Goal: Book appointment/travel/reservation

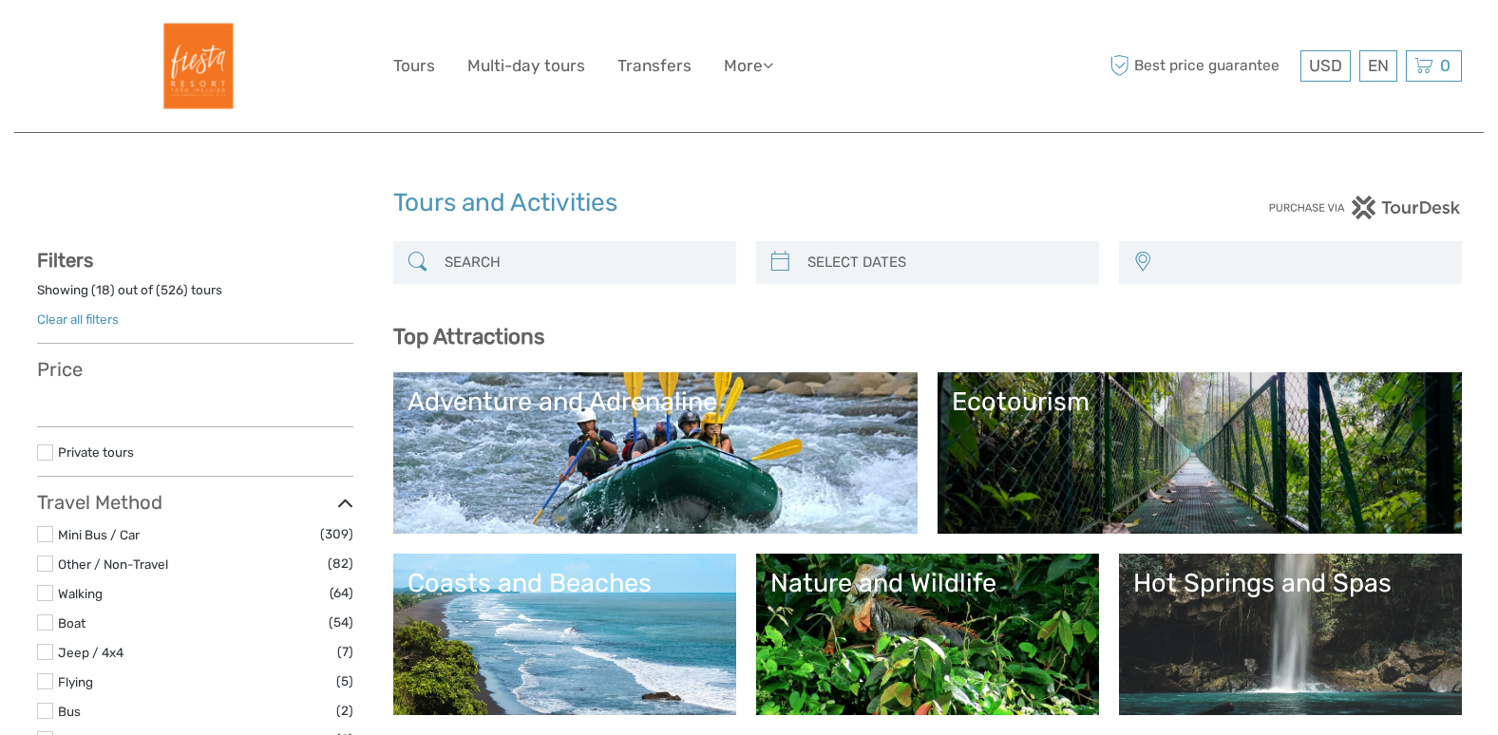
select select
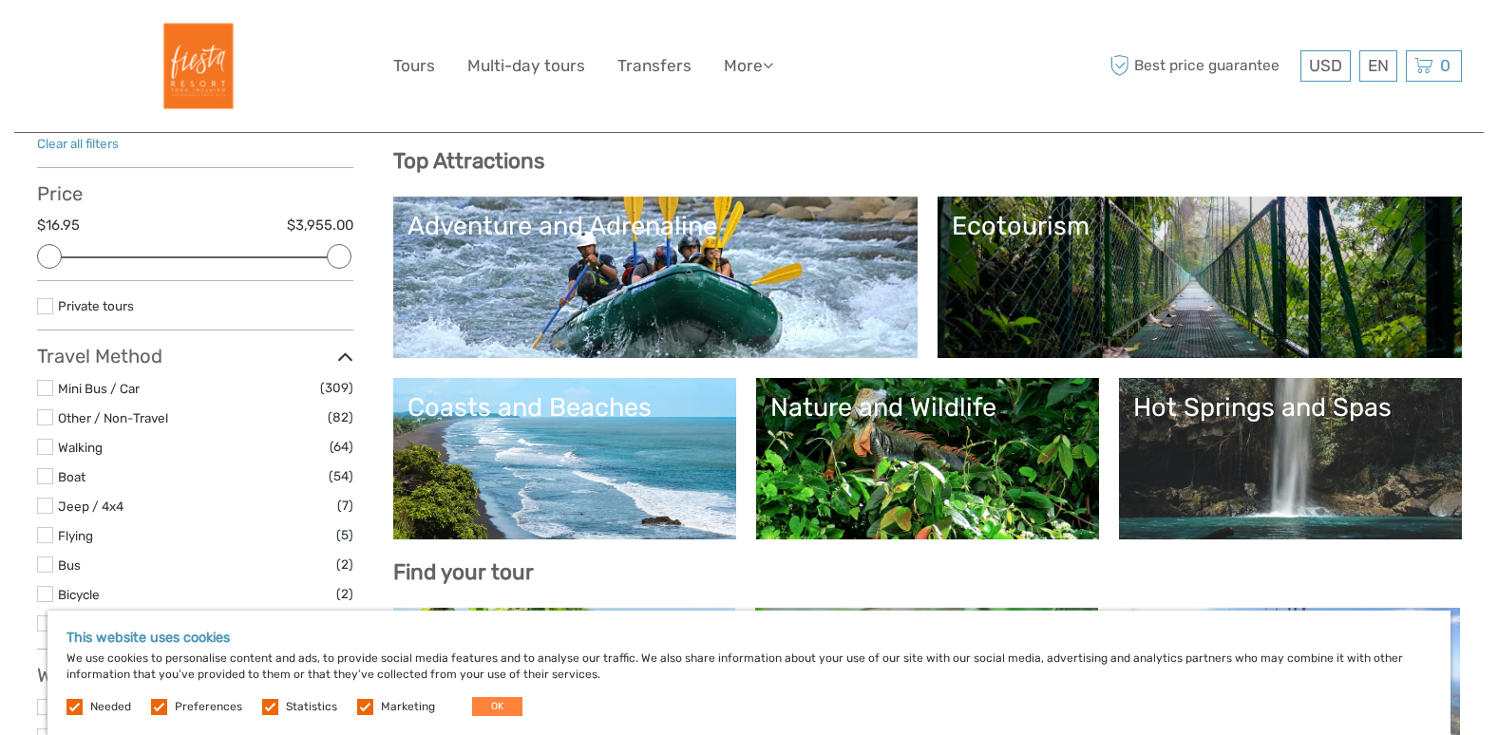
scroll to position [95, 0]
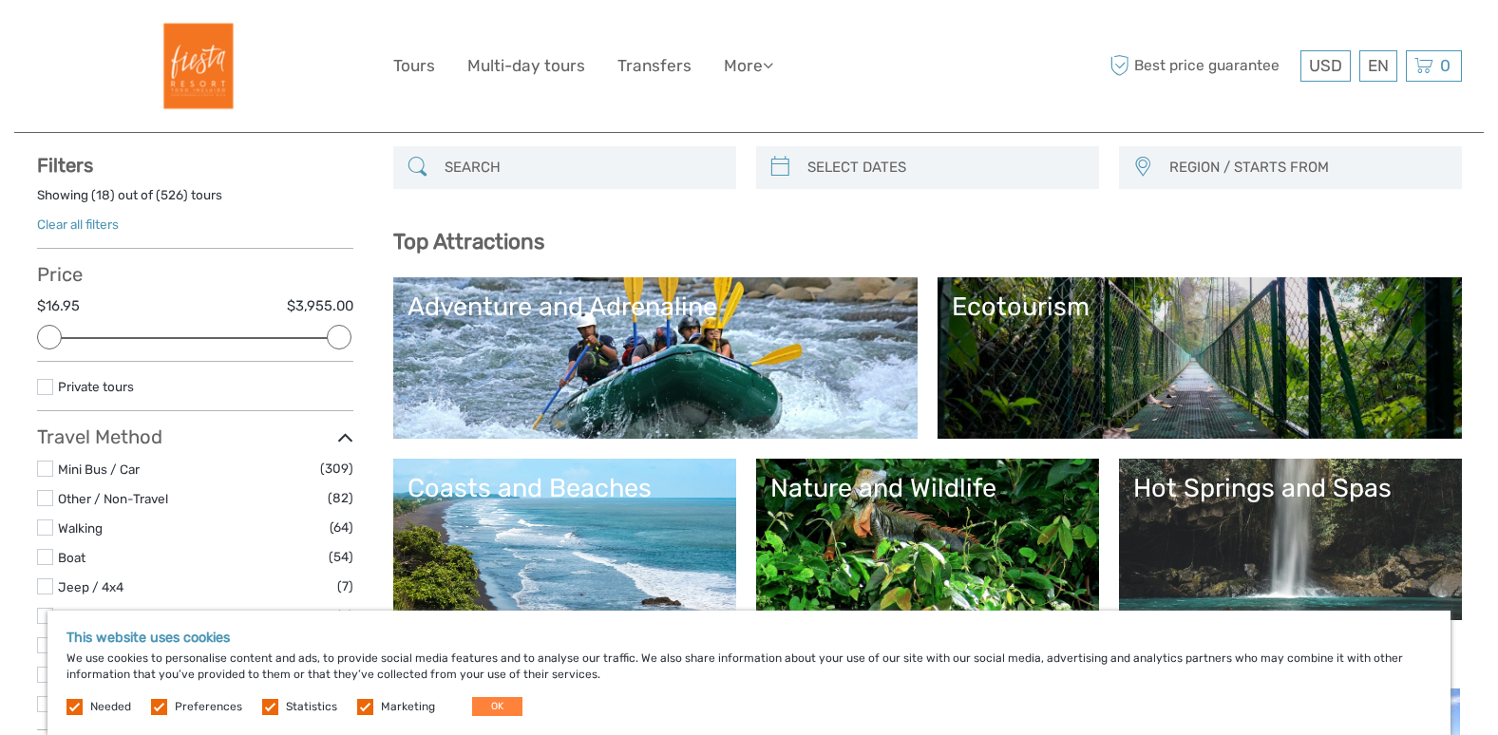
click at [1108, 344] on link "Ecotourism" at bounding box center [1200, 358] width 496 height 133
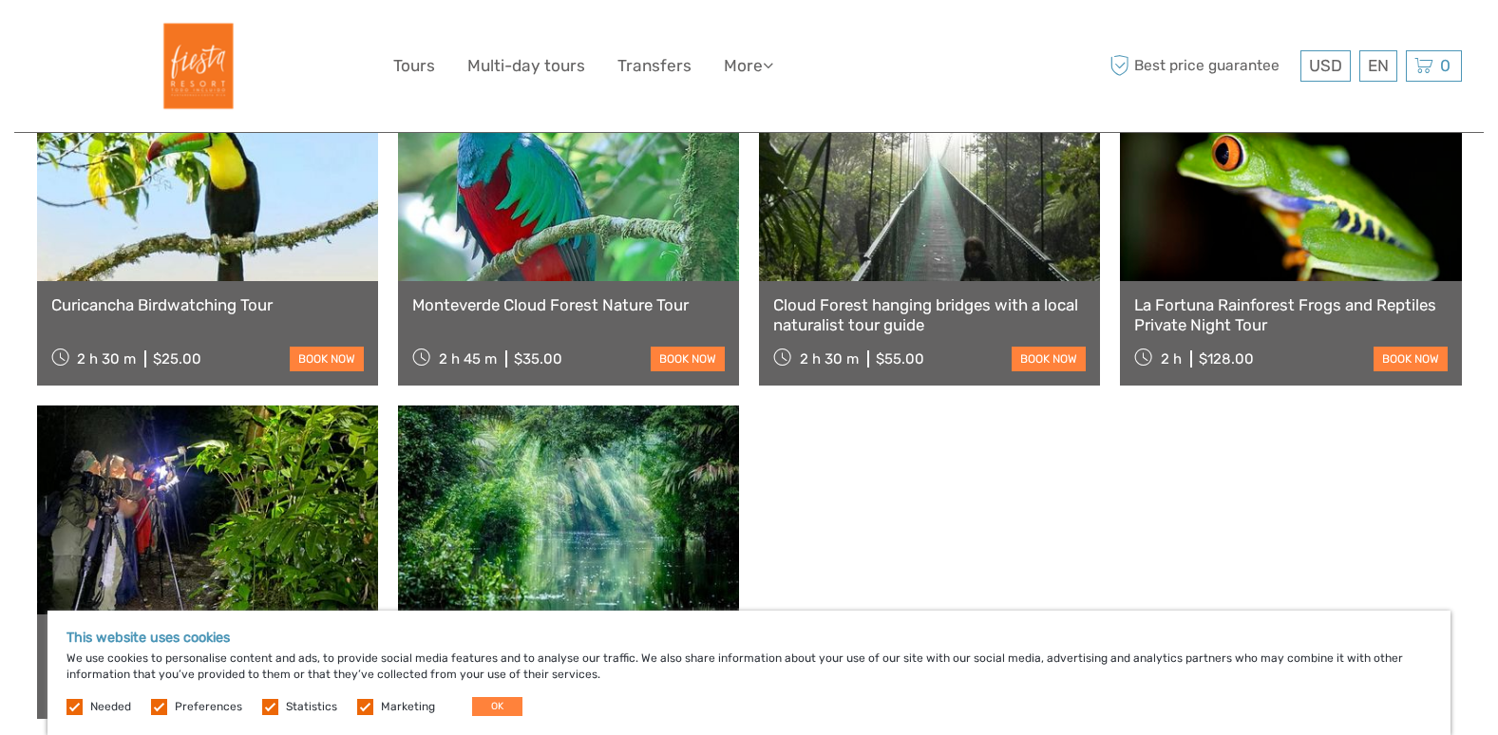
scroll to position [760, 0]
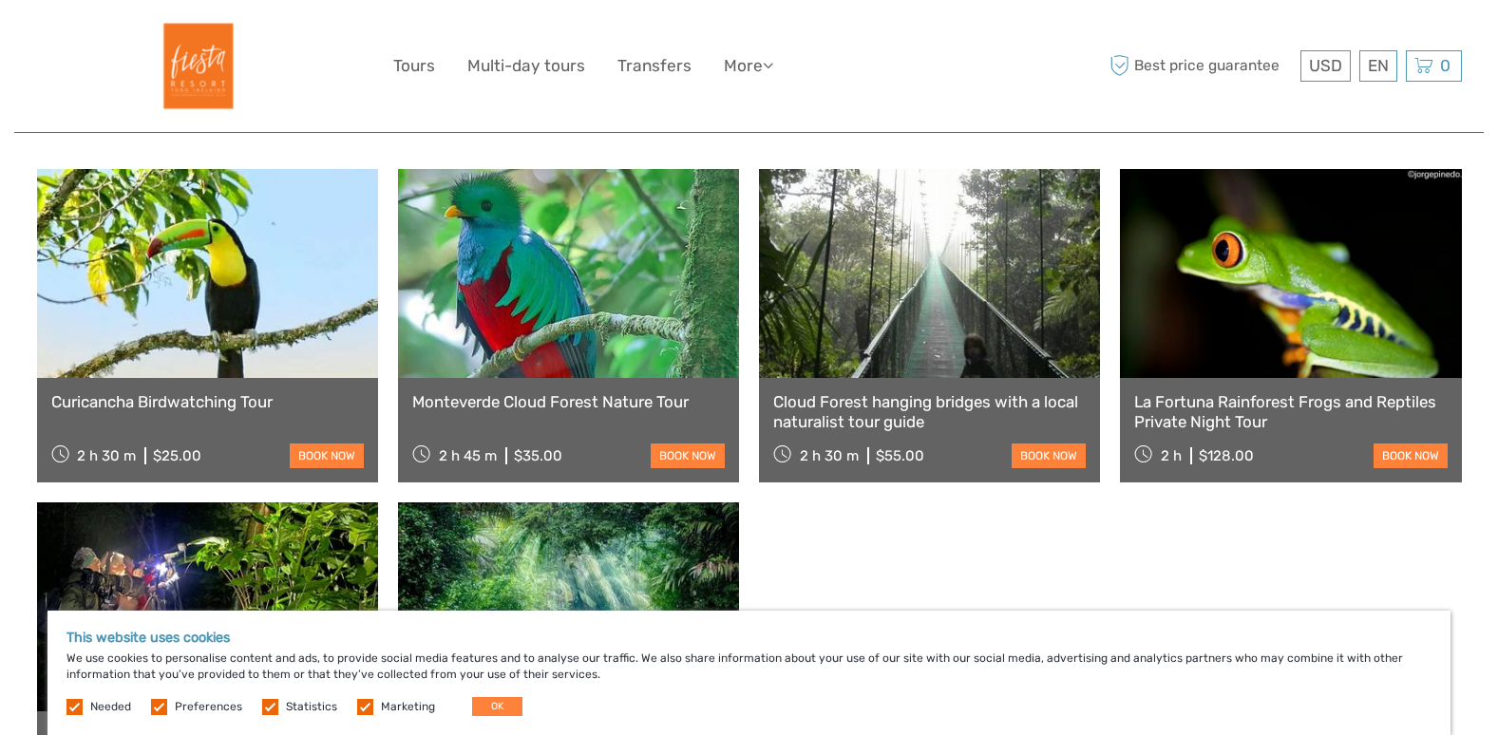
click at [912, 270] on link at bounding box center [929, 273] width 341 height 209
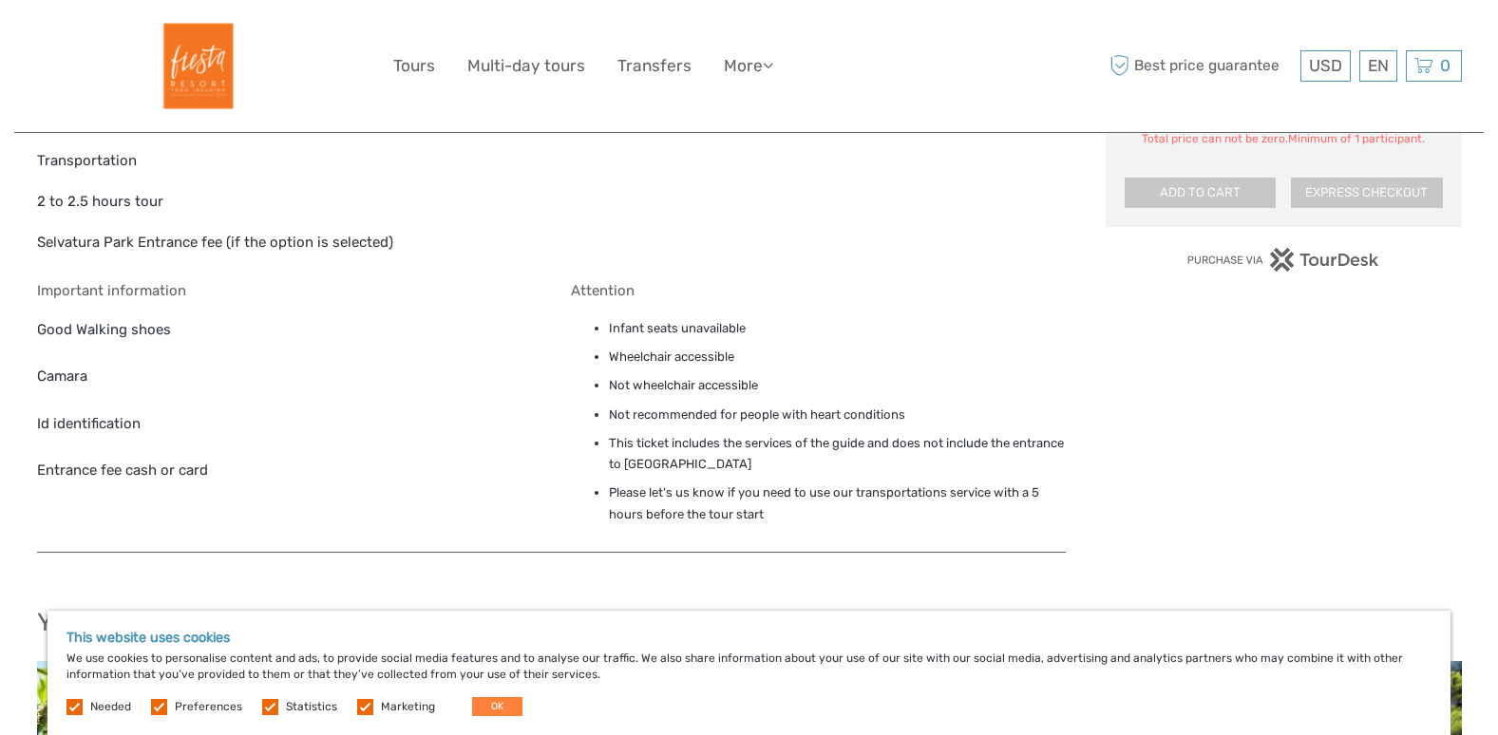
scroll to position [1425, 0]
